Goal: Find specific page/section: Find specific page/section

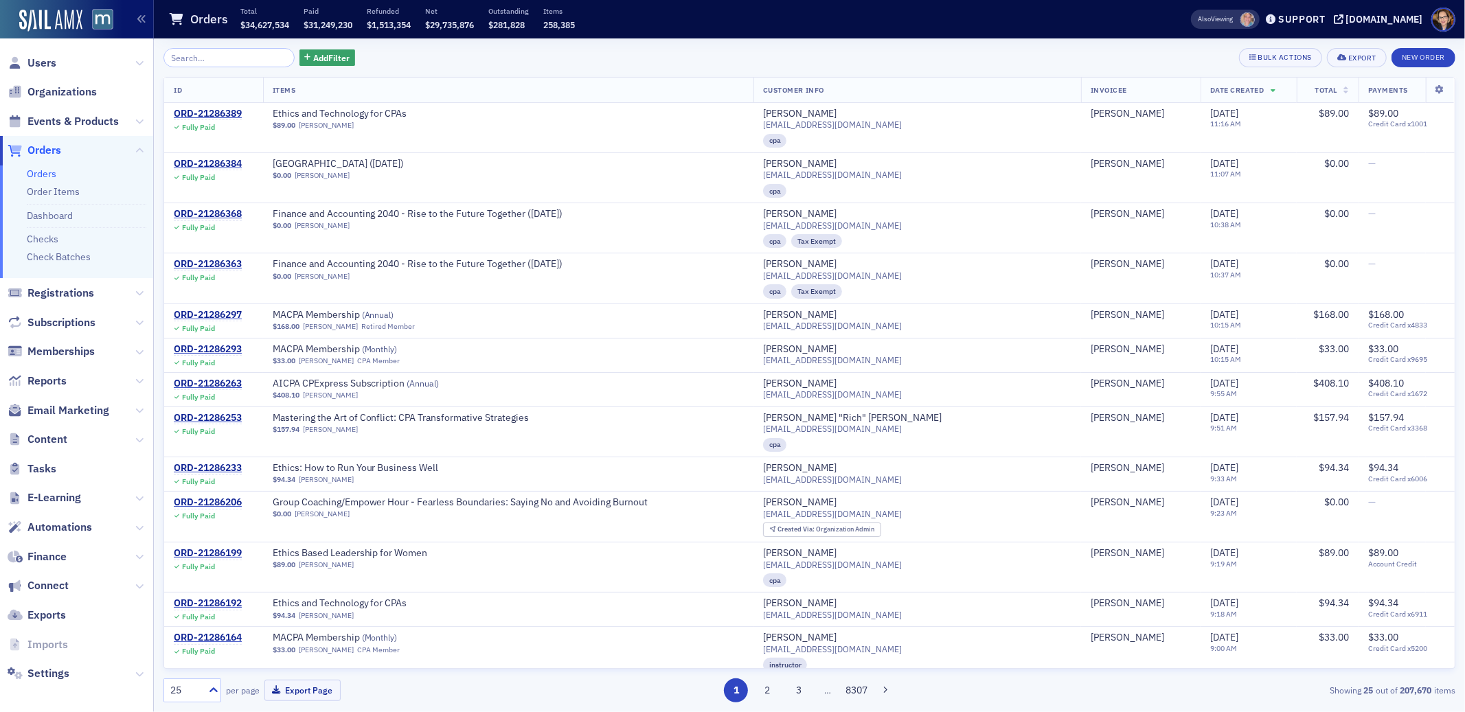
click at [51, 152] on span "Orders" at bounding box center [44, 150] width 34 height 15
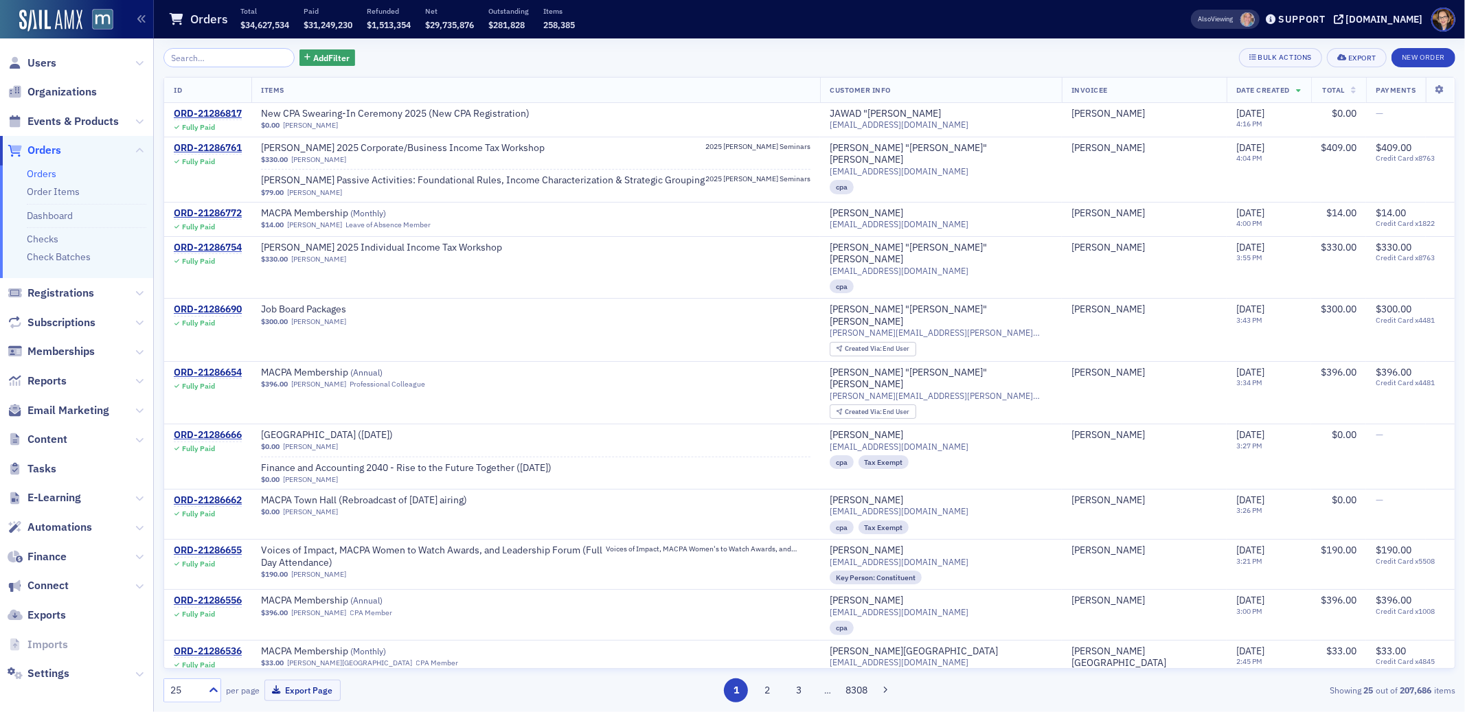
click at [246, 56] on input "search" at bounding box center [228, 57] width 131 height 19
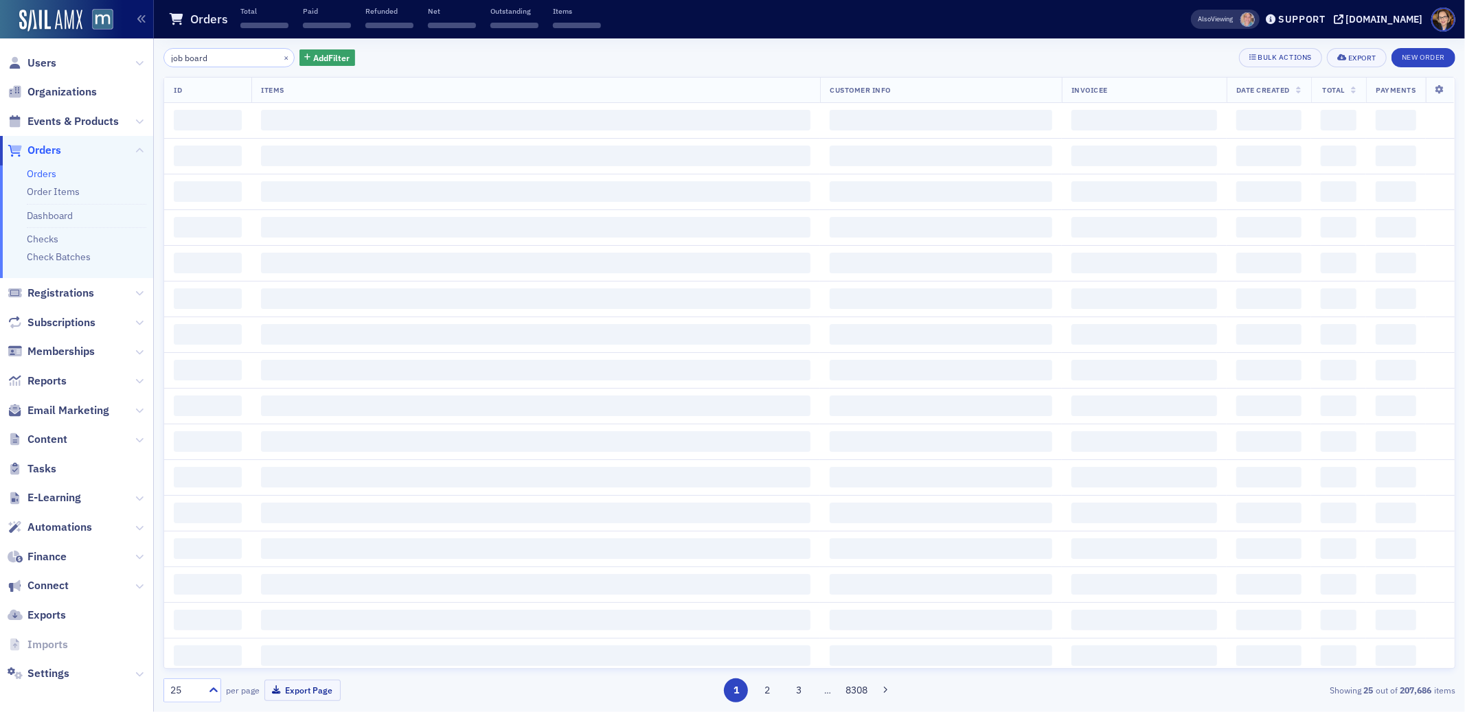
type input "job board"
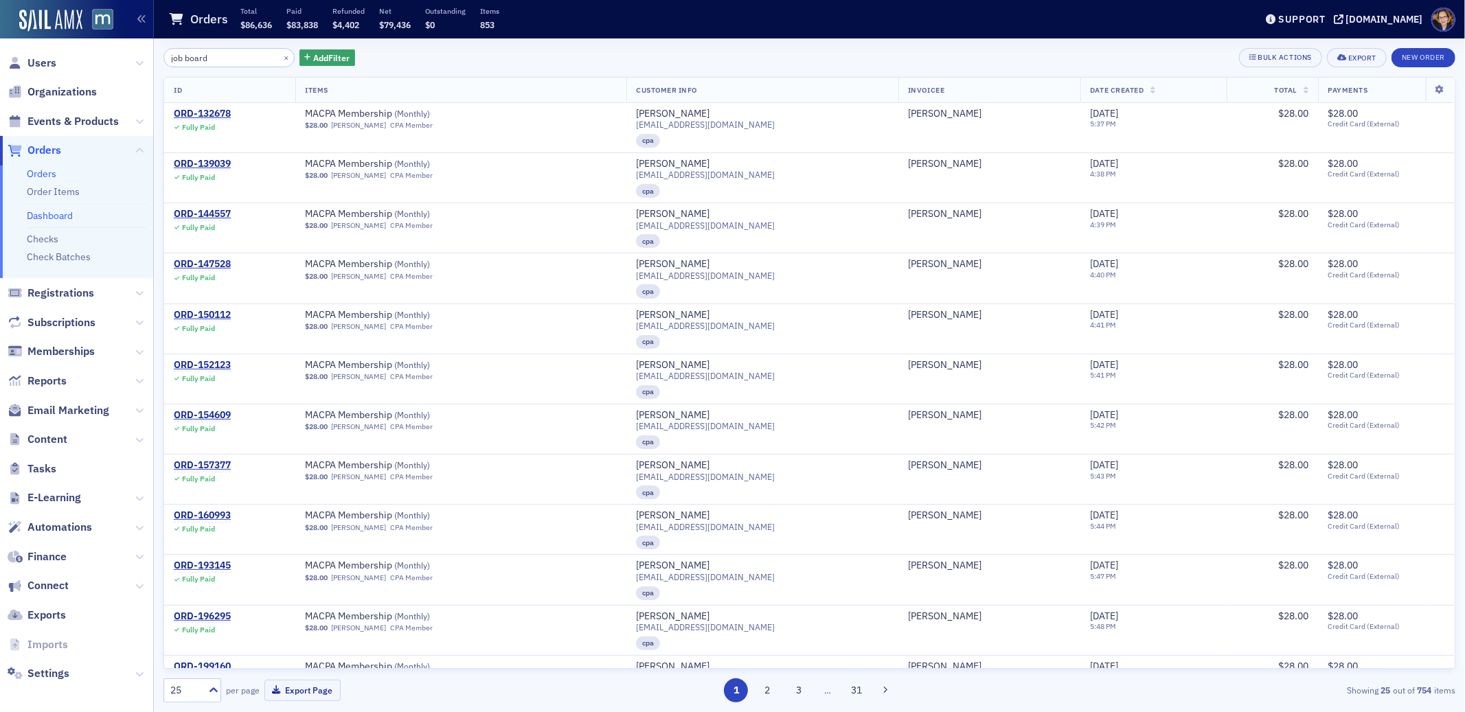
click at [69, 214] on link "Dashboard" at bounding box center [50, 215] width 46 height 12
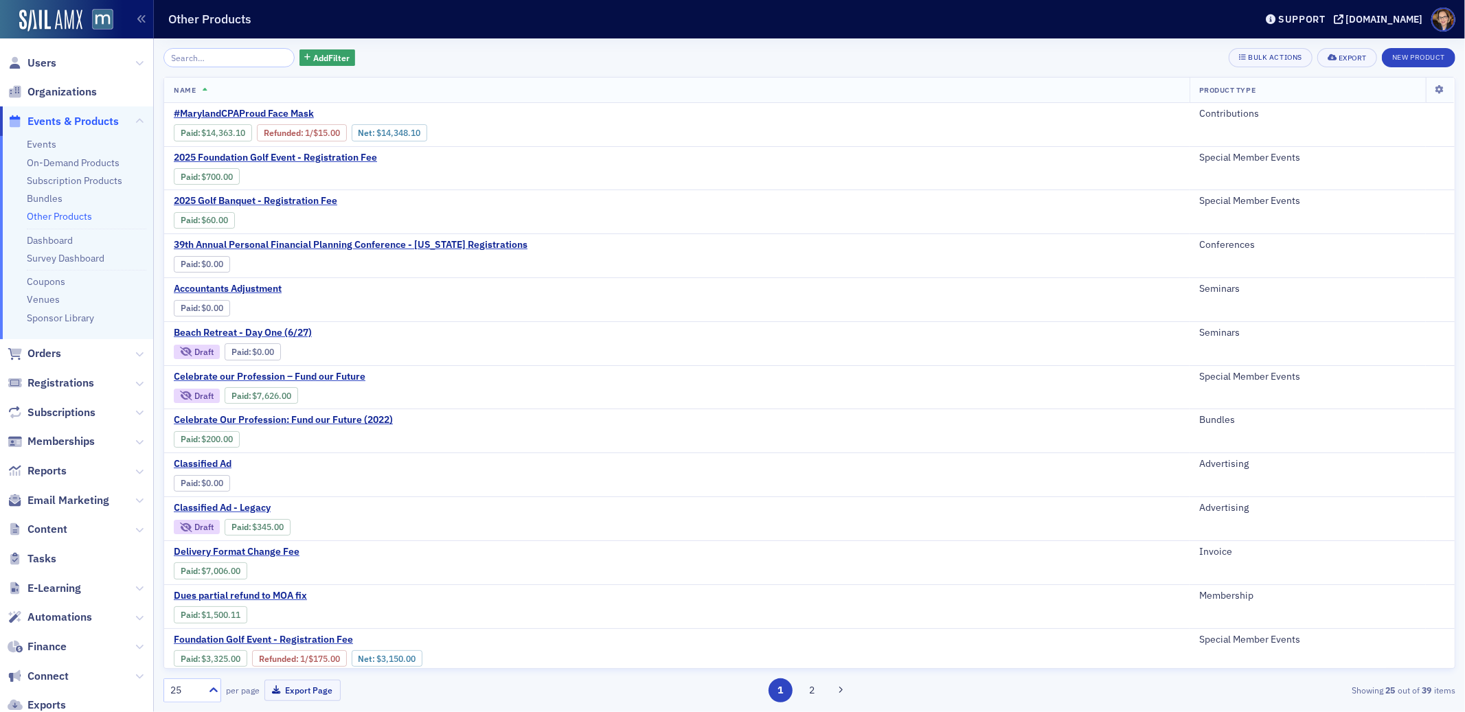
click at [204, 57] on input "search" at bounding box center [228, 57] width 131 height 19
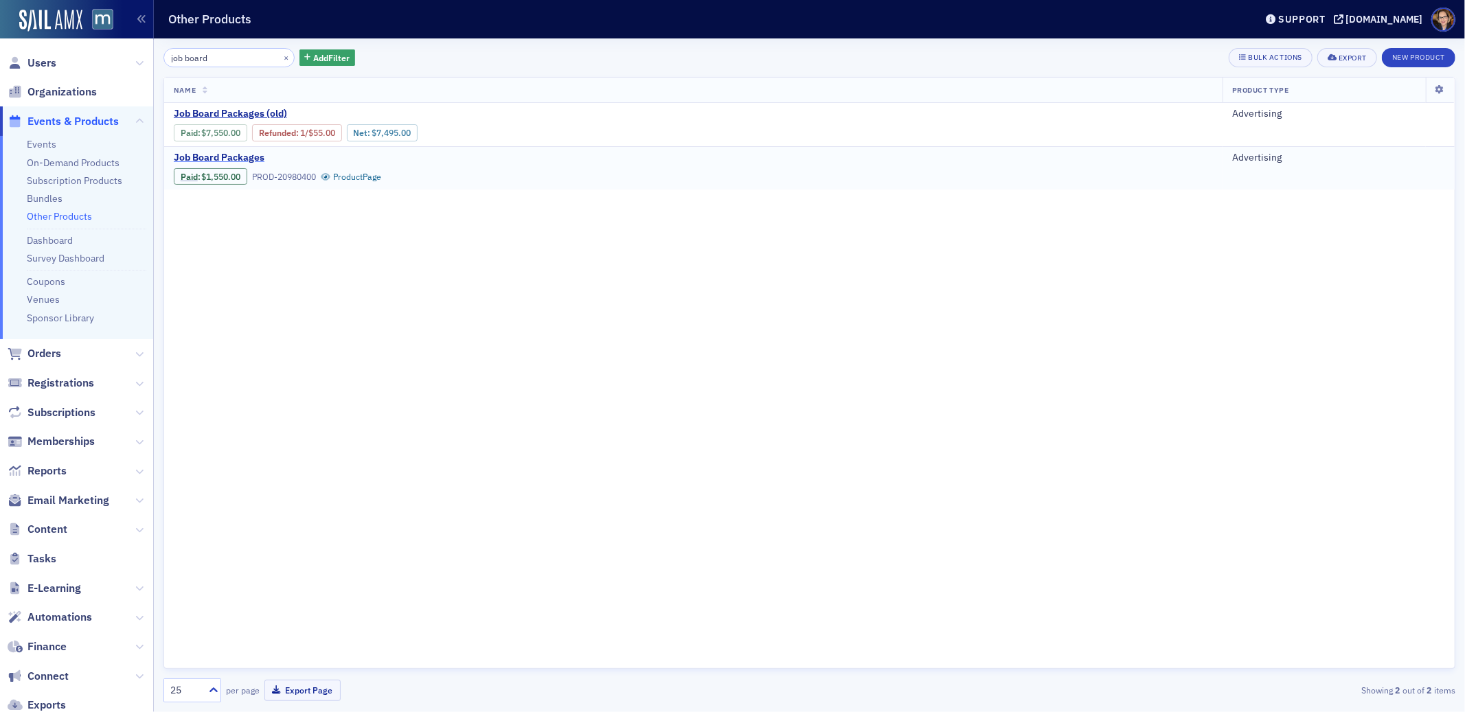
type input "job board"
click at [225, 158] on span "Job Board Packages" at bounding box center [289, 158] width 231 height 12
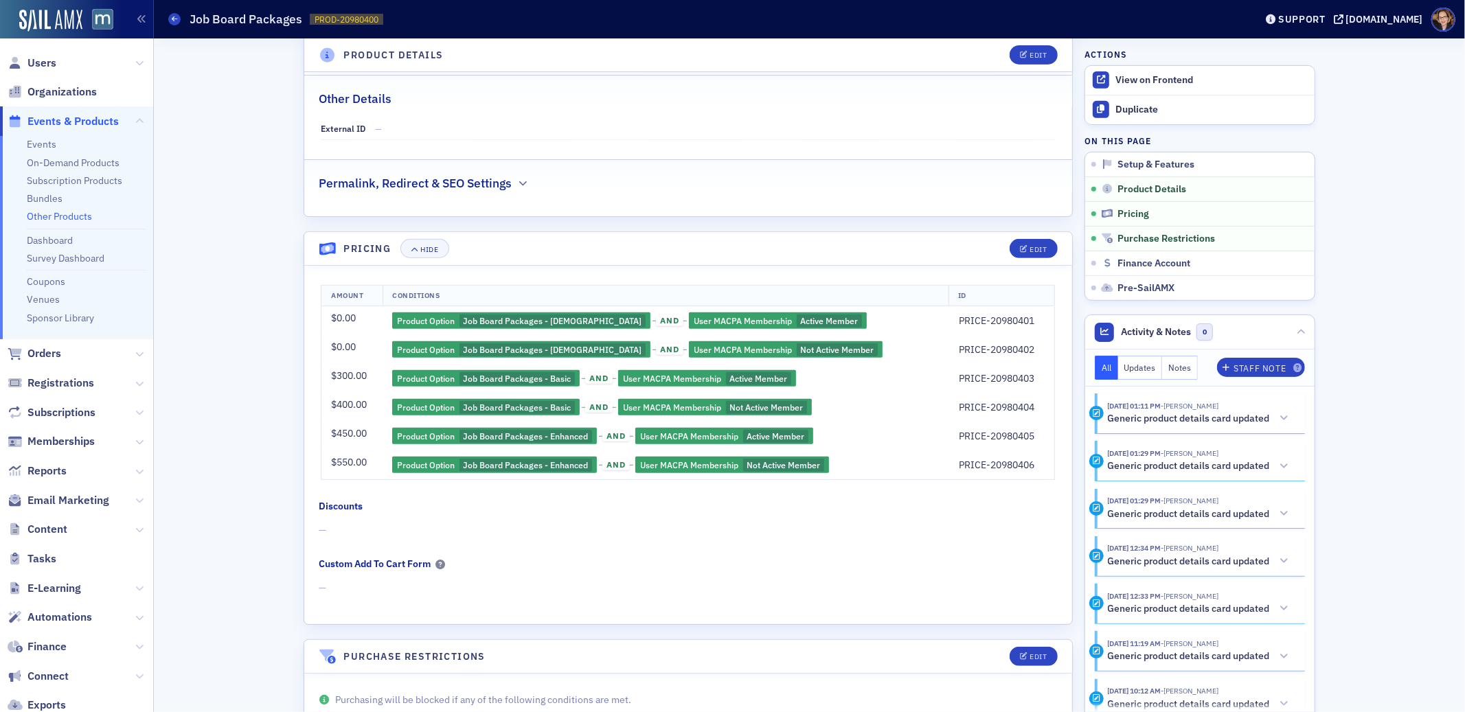
scroll to position [967, 0]
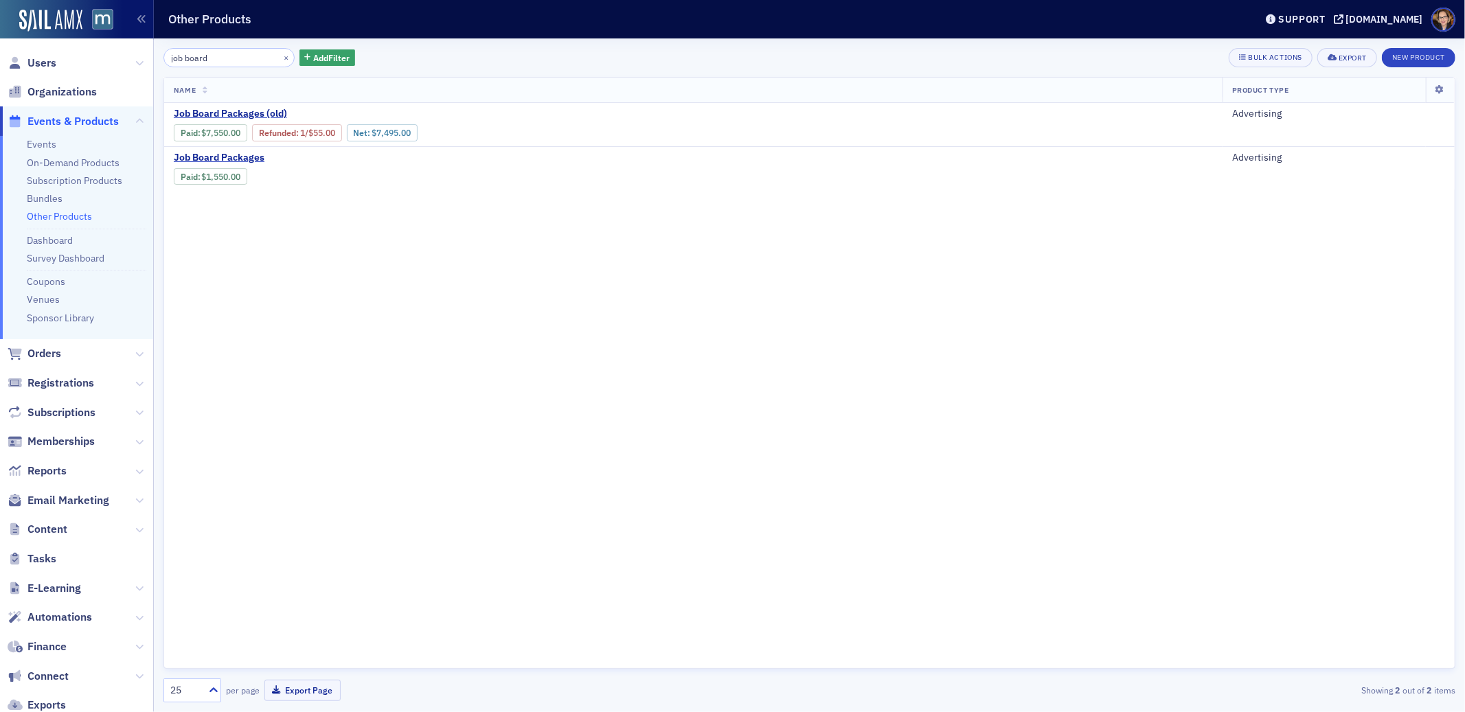
drag, startPoint x: 218, startPoint y: 54, endPoint x: 142, endPoint y: 53, distance: 76.2
click at [142, 53] on div "Users Organizations Events & Products Events On-Demand Products Subscription Pr…" at bounding box center [732, 356] width 1465 height 712
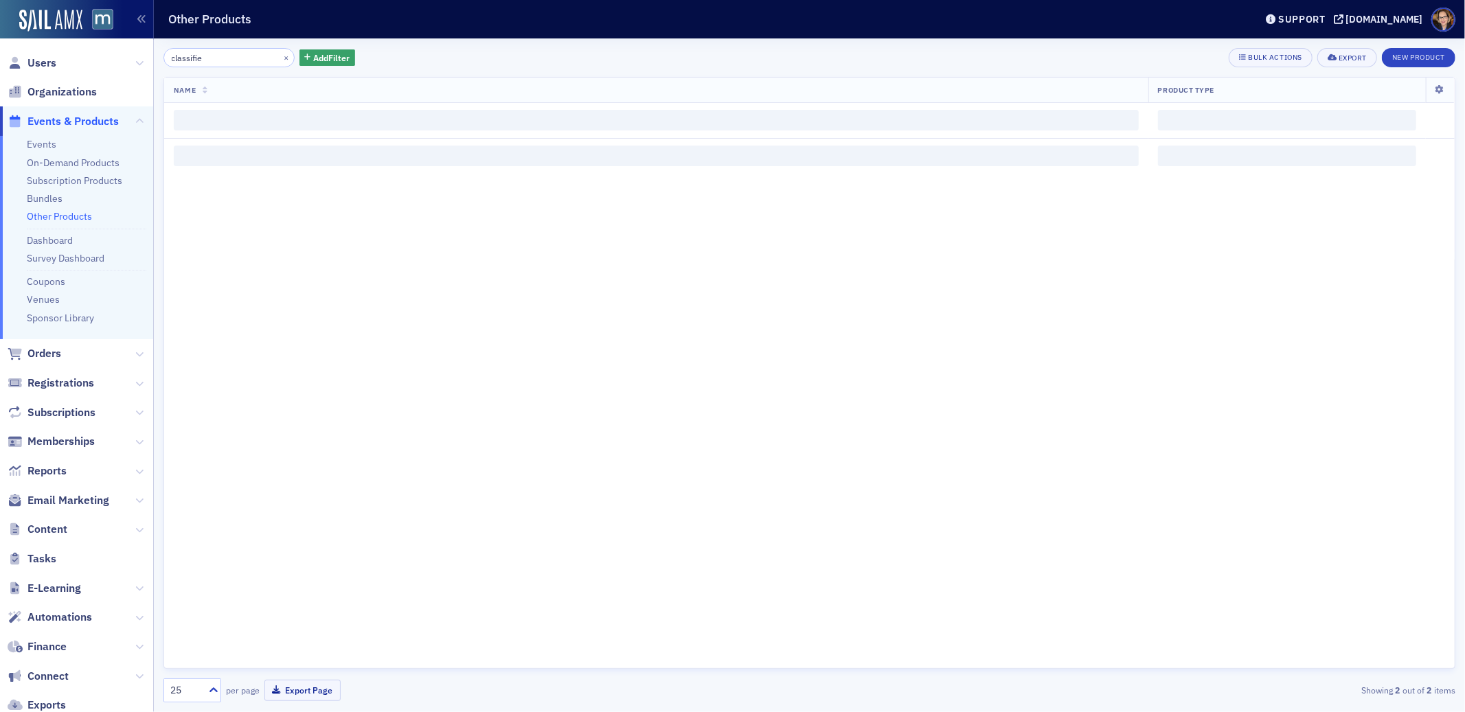
type input "classified"
